Goal: Navigation & Orientation: Go to known website

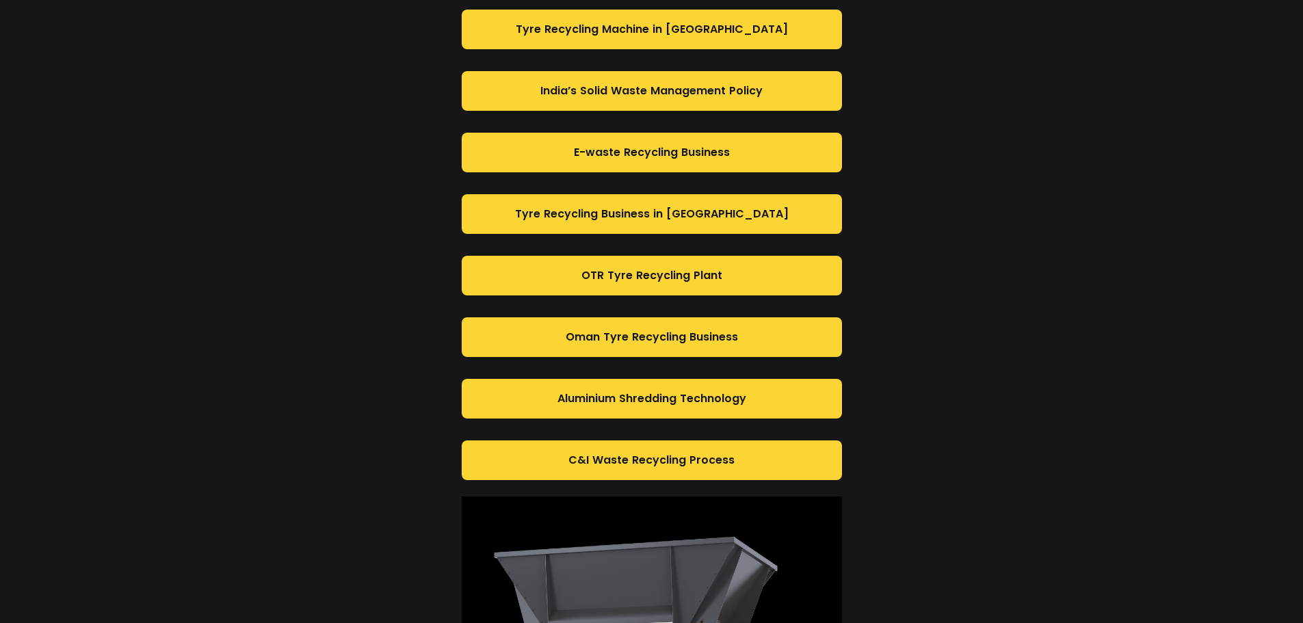
scroll to position [1231, 0]
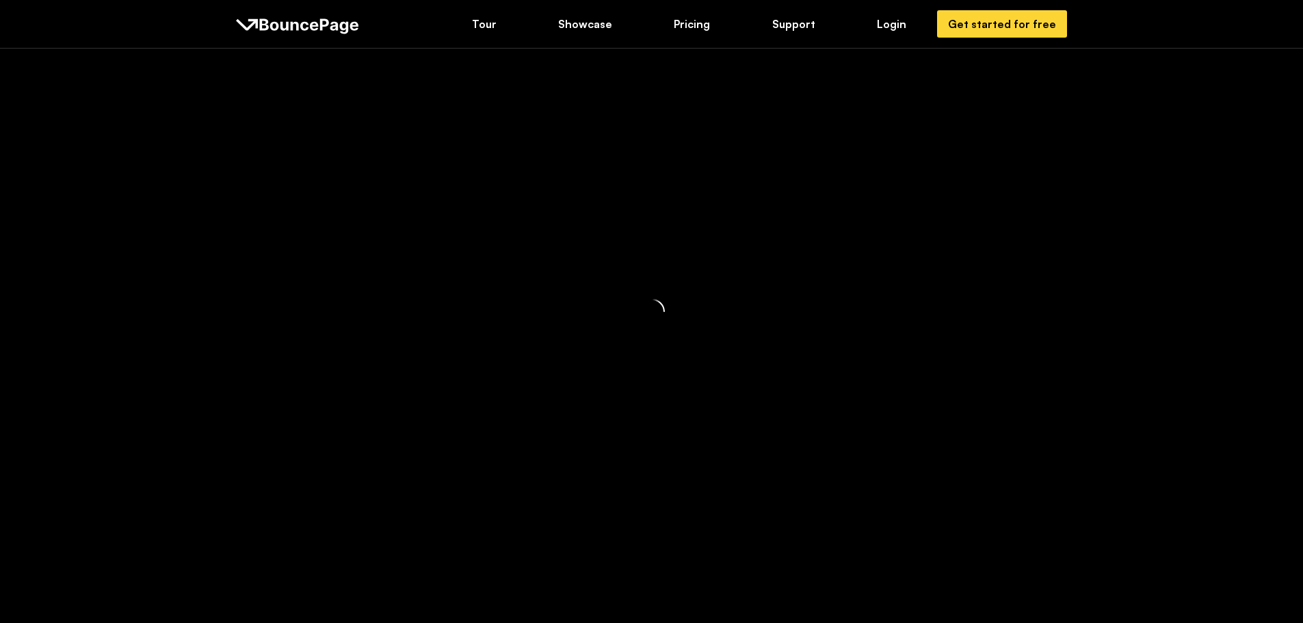
click at [904, 21] on div at bounding box center [651, 311] width 1303 height 623
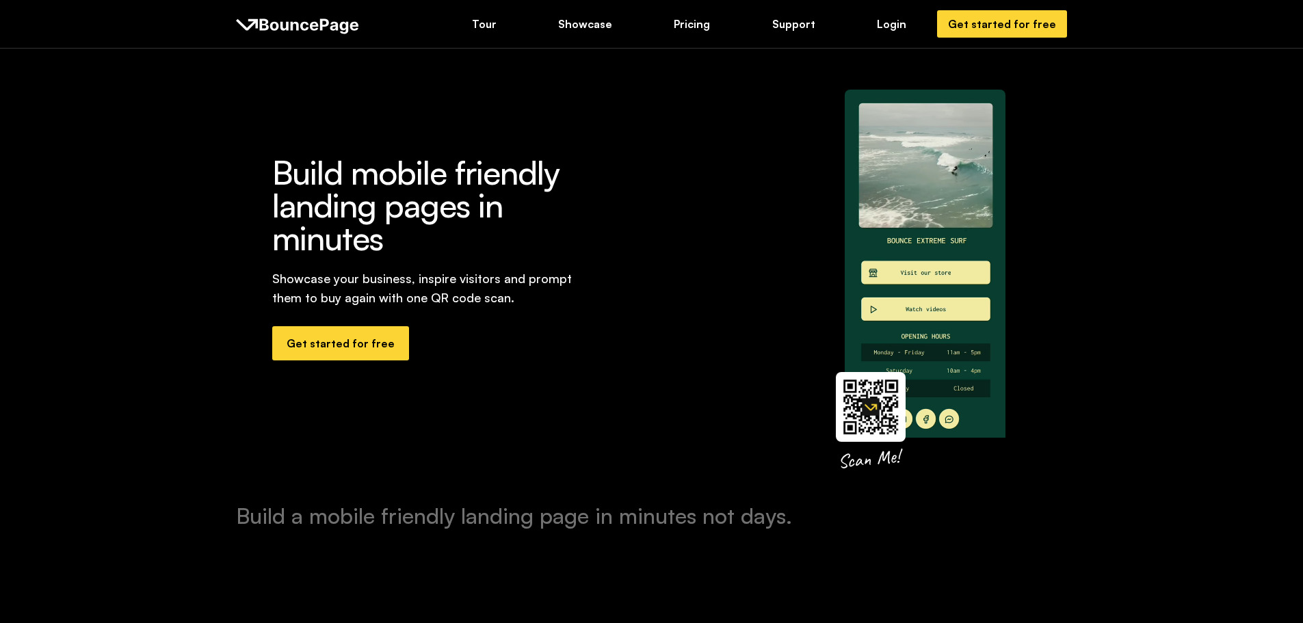
click at [904, 21] on div "Login" at bounding box center [891, 23] width 29 height 15
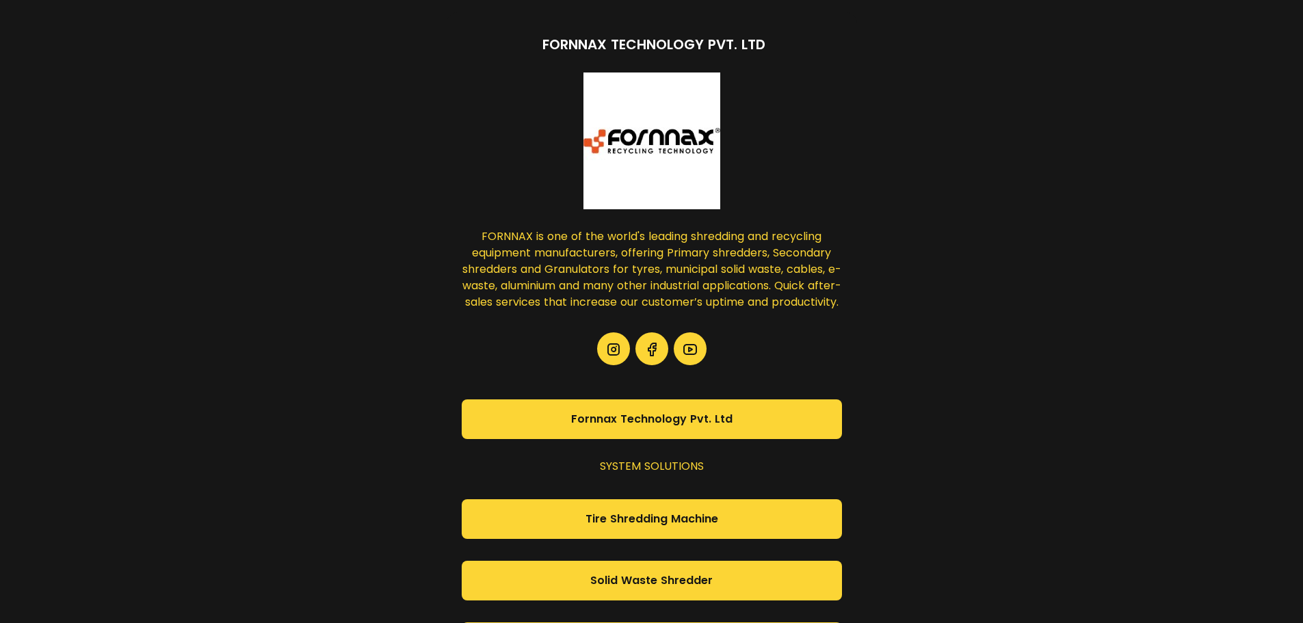
scroll to position [837, 0]
